Goal: Download file/media

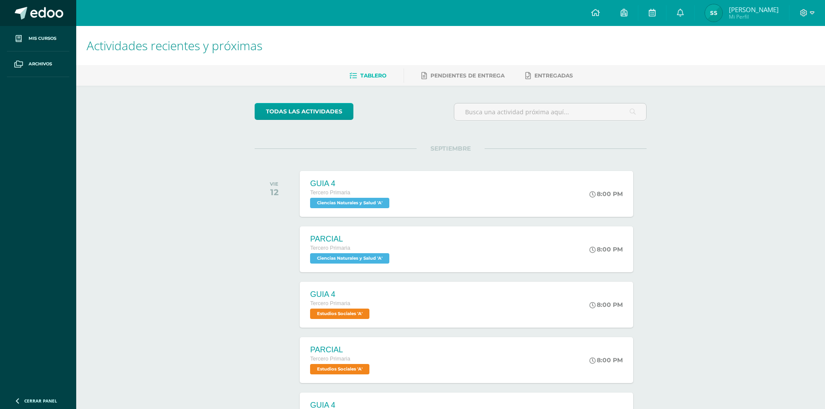
click at [10, 15] on link at bounding box center [38, 13] width 76 height 26
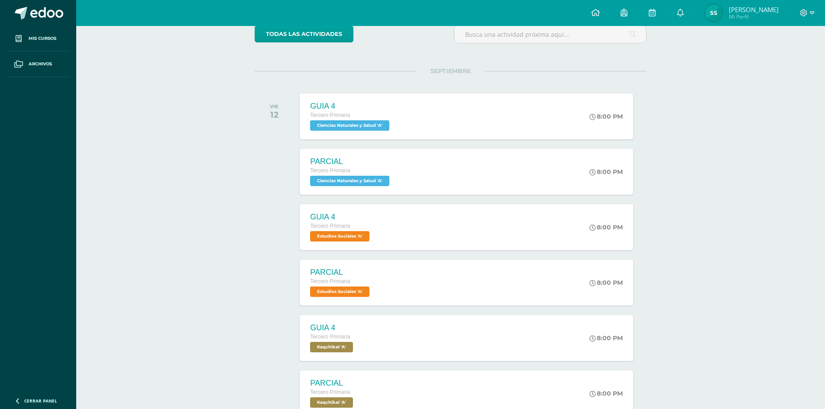
scroll to position [87, 0]
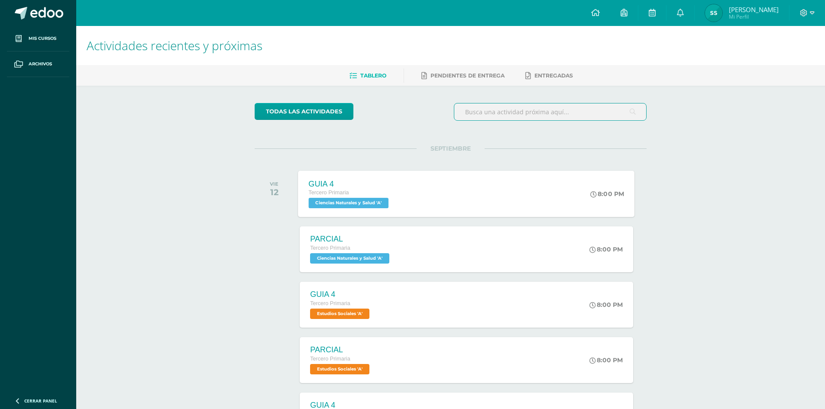
click at [491, 197] on div "GUIA 4 Tercero Primaria Ciencias Naturales y Salud 'A' 8:00 PM GUIA 4 Ciencias …" at bounding box center [466, 194] width 336 height 46
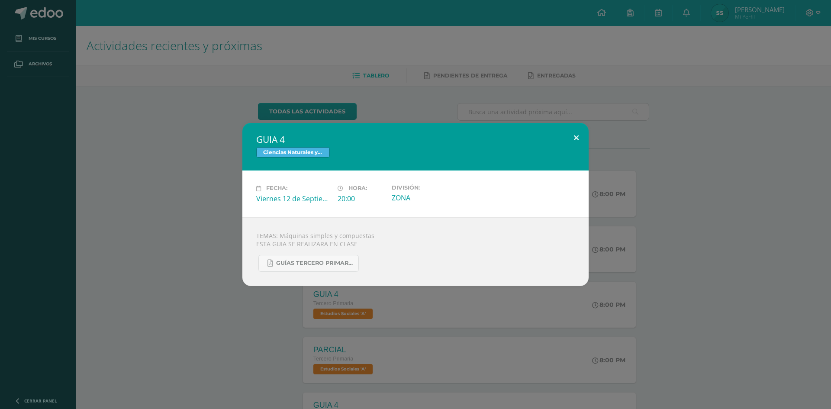
click at [574, 139] on button at bounding box center [576, 137] width 25 height 29
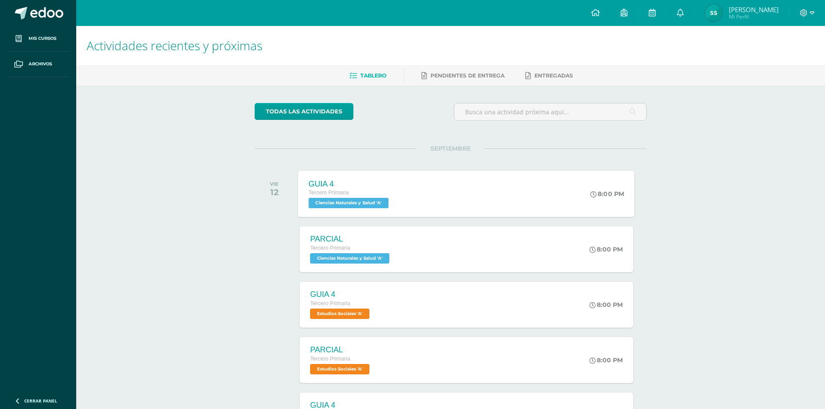
click at [419, 187] on div "GUIA 4 Tercero Primaria Ciencias Naturales y Salud 'A' 8:00 PM GUIA 4 Ciencias …" at bounding box center [466, 194] width 336 height 46
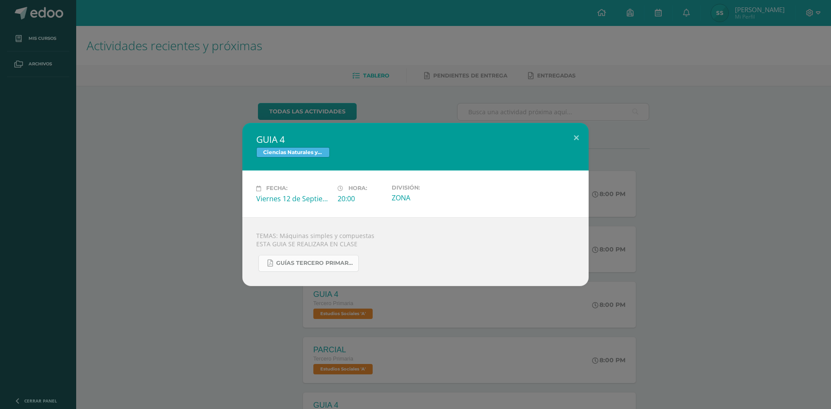
click at [342, 267] on link "GUÍAS TERCERO PRIMARIA CIENCIAS NATURALES.pdf" at bounding box center [308, 263] width 100 height 17
click at [583, 134] on button at bounding box center [576, 137] width 25 height 29
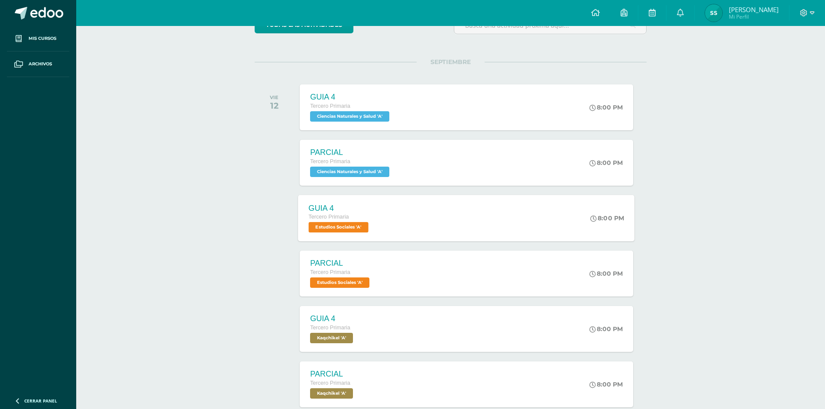
scroll to position [130, 0]
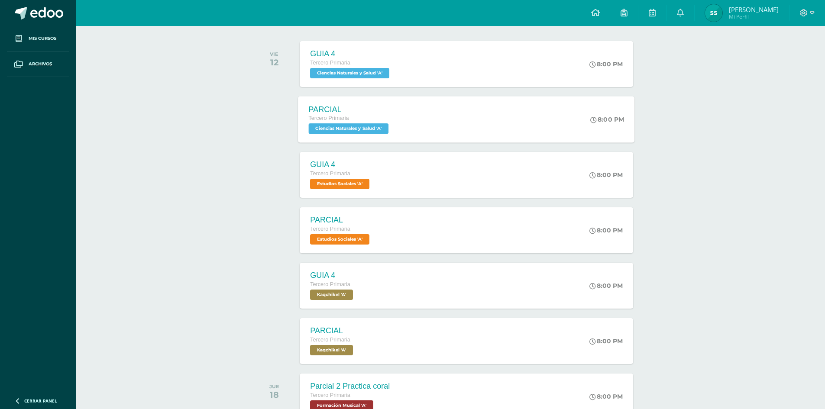
click at [439, 134] on div "PARCIAL Tercero Primaria Ciencias Naturales y Salud 'A' 8:00 PM PARCIAL Ciencia…" at bounding box center [466, 119] width 336 height 46
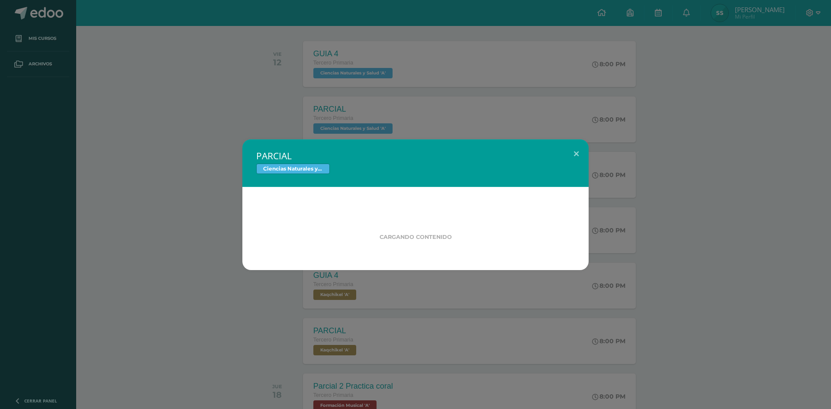
click at [436, 171] on div "Ciencias Naturales y Salud" at bounding box center [415, 170] width 319 height 13
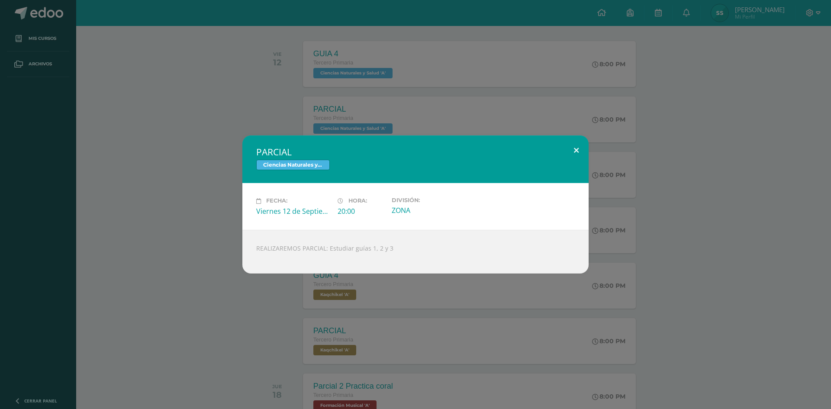
click at [573, 147] on button at bounding box center [576, 149] width 25 height 29
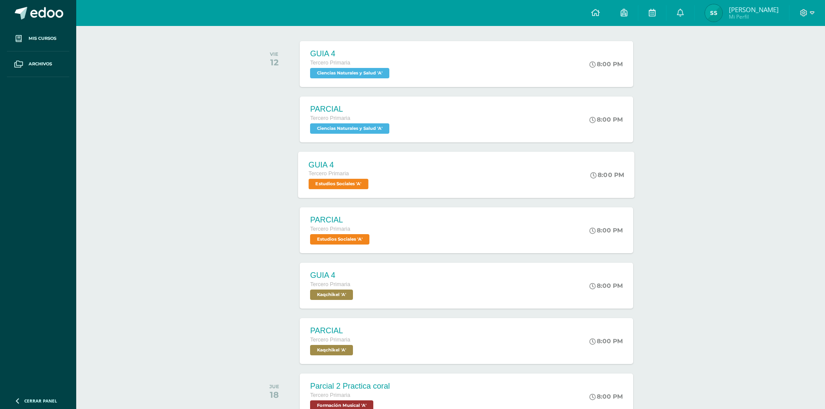
click at [415, 196] on div "GUIA 4 Tercero Primaria Estudios Sociales 'A' 8:00 PM GUIA 4 Estudios Sociales …" at bounding box center [466, 174] width 336 height 46
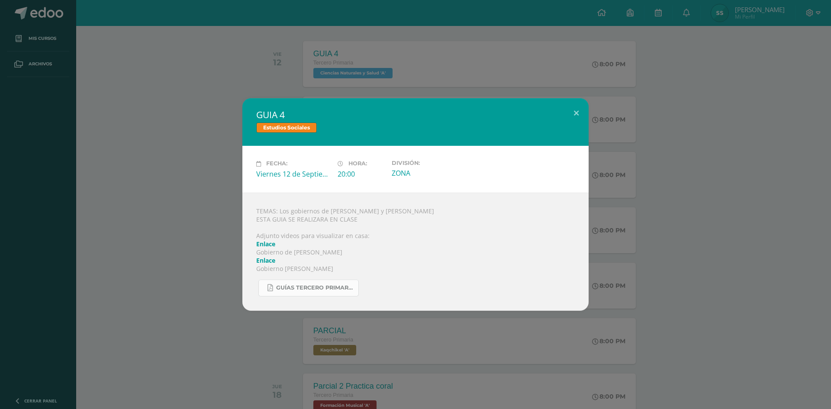
click at [311, 292] on link "GUÍAS TERCERO PRIMARIA SOCIALES.pdf" at bounding box center [308, 288] width 100 height 17
click at [580, 114] on button at bounding box center [576, 112] width 25 height 29
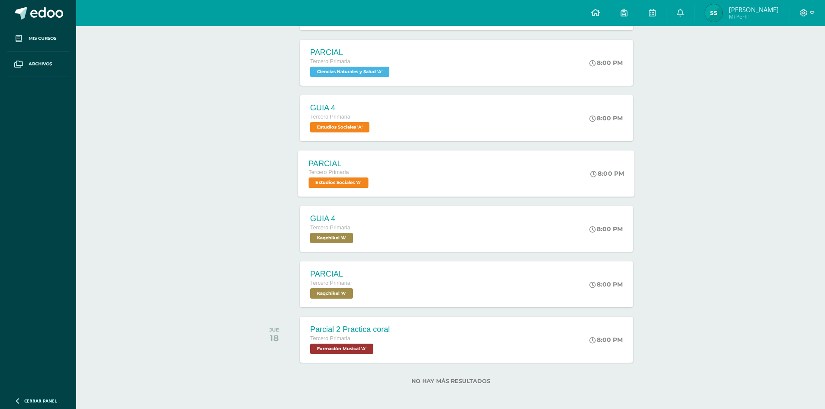
scroll to position [190, 0]
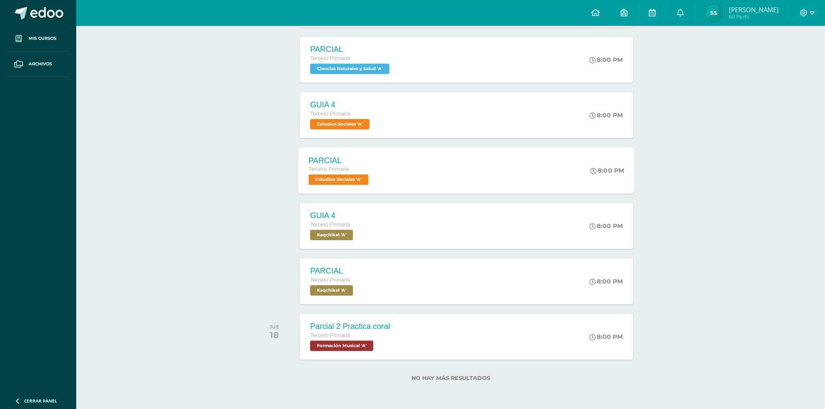
click at [482, 239] on div "GUIA 4 Tercero Primaria Kaqchikel 'A' 8:00 PM GUIA 4 Kaqchikel Cargando conteni…" at bounding box center [466, 226] width 333 height 46
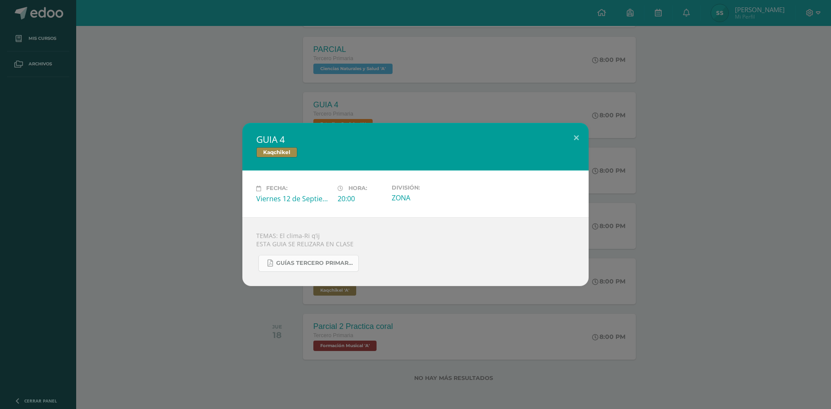
click at [332, 263] on span "GUÍAS TERCERO PRIMARIA KAQCHIKEL.pdf" at bounding box center [315, 263] width 78 height 7
click at [573, 137] on button at bounding box center [576, 137] width 25 height 29
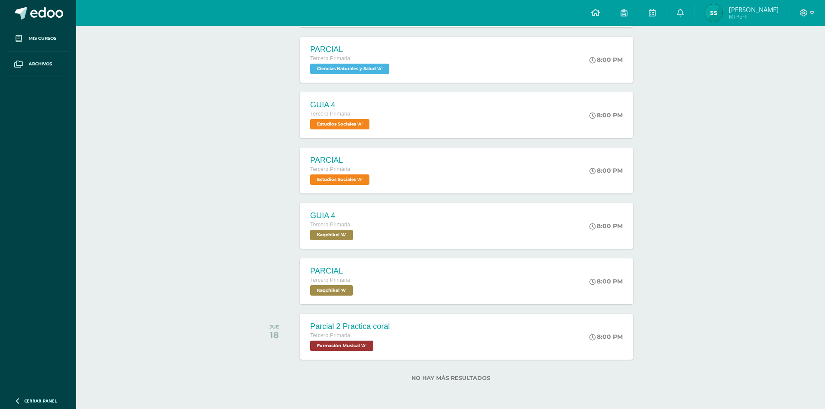
click at [449, 321] on div "Parcial 2 Practica coral Tercero Primaria Formación Musical 'A' 8:00 PM Parcial…" at bounding box center [466, 337] width 333 height 46
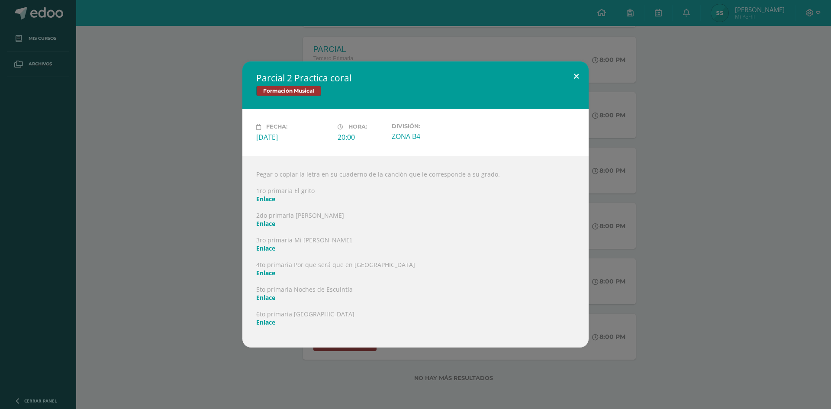
click at [582, 77] on button at bounding box center [576, 75] width 25 height 29
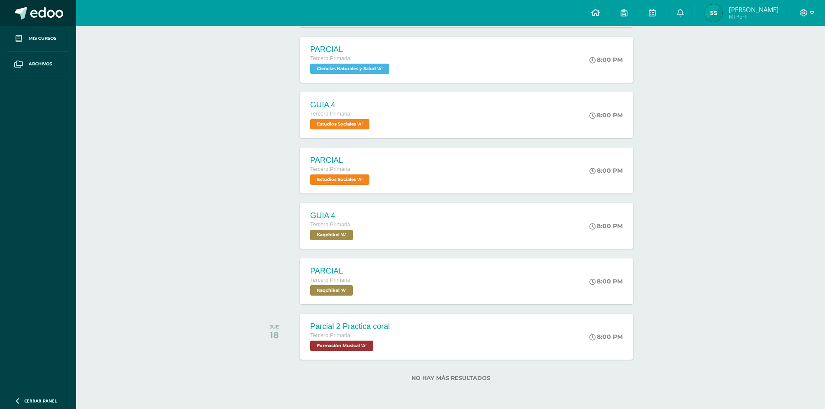
click at [61, 15] on span at bounding box center [46, 13] width 33 height 13
